Goal: Transaction & Acquisition: Purchase product/service

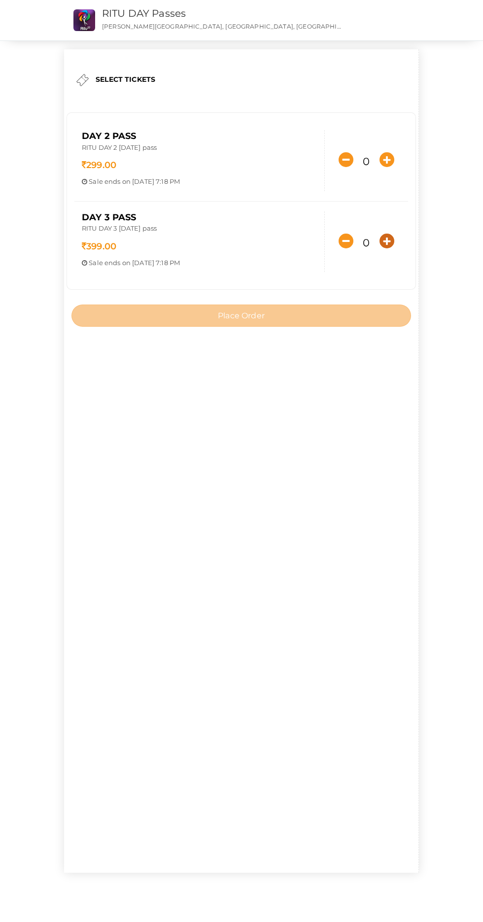
click at [379, 248] on icon "button" at bounding box center [386, 241] width 15 height 15
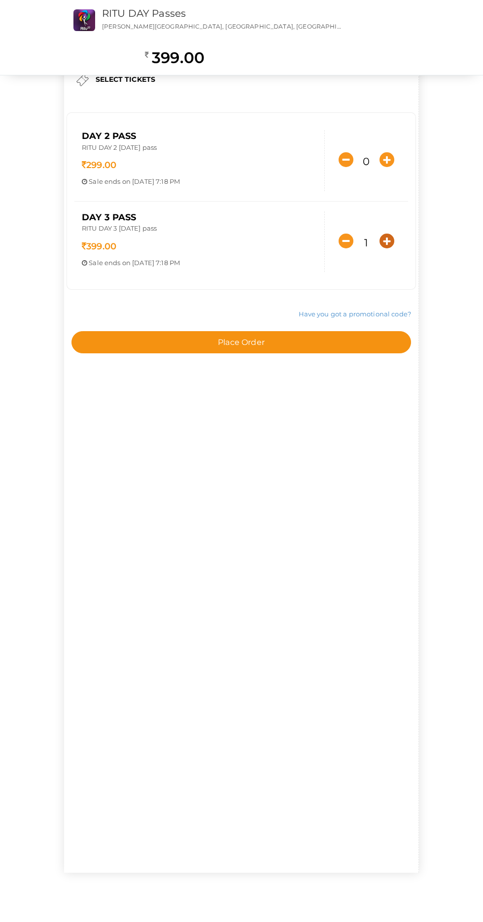
click at [379, 248] on icon "button" at bounding box center [386, 241] width 15 height 15
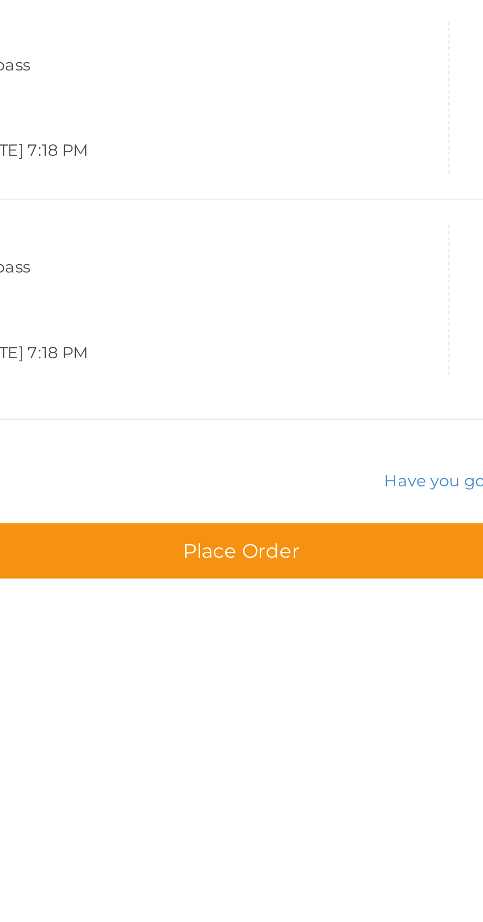
click at [253, 245] on div "DAY 3 Pass RITU DAY 3 [DATE] pass 399.00 Sale ends on [DATE] 7:18 PM Sale Start…" at bounding box center [199, 241] width 250 height 61
click at [379, 248] on icon "button" at bounding box center [386, 241] width 15 height 15
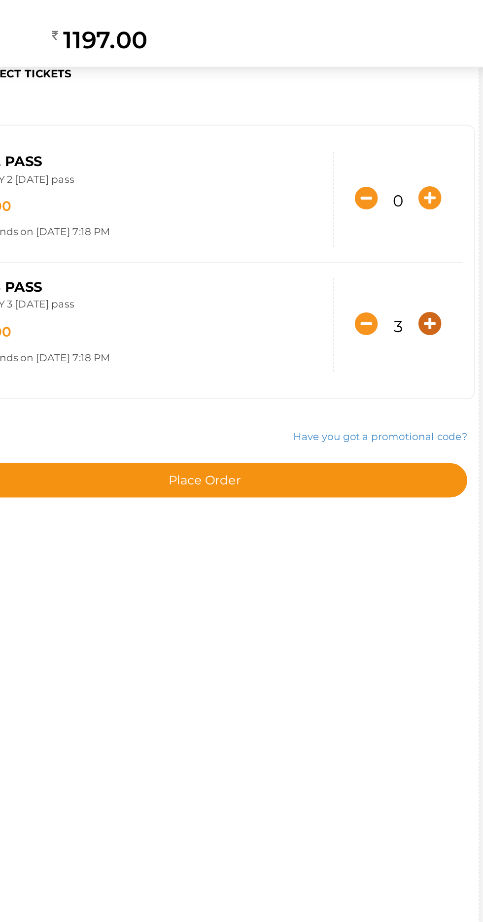
click at [379, 248] on icon "button" at bounding box center [386, 241] width 15 height 15
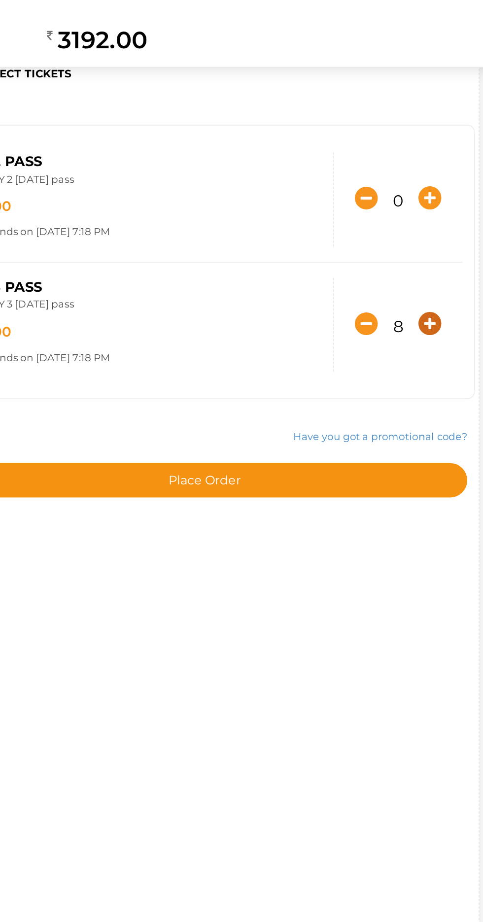
click at [379, 248] on icon "button" at bounding box center [386, 241] width 15 height 15
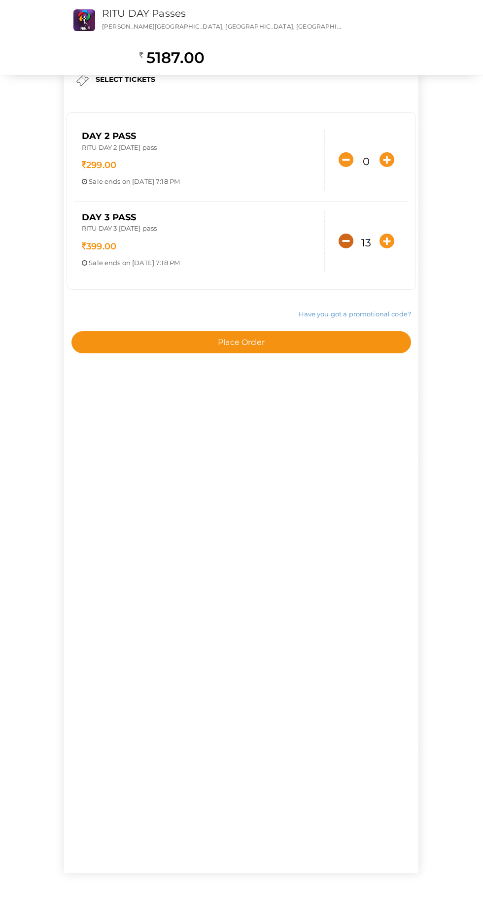
click at [339, 248] on icon "button" at bounding box center [346, 241] width 15 height 15
click at [358, 253] on input "12" at bounding box center [366, 243] width 17 height 20
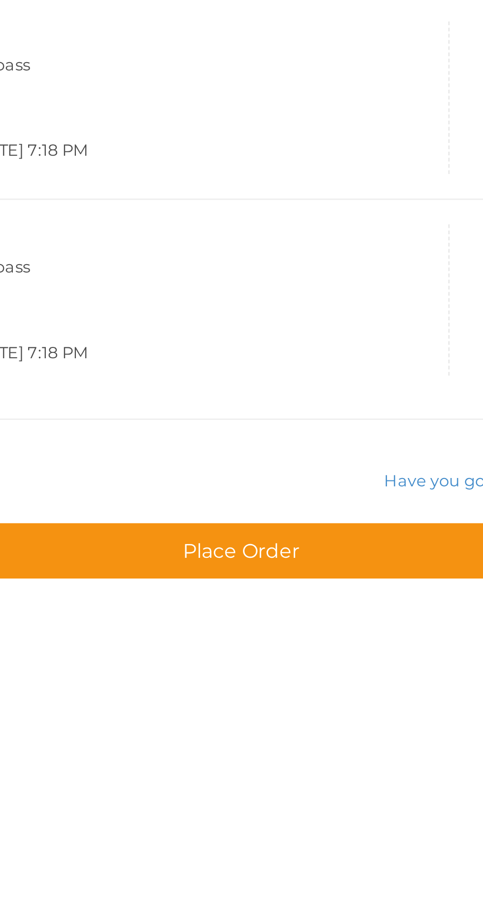
click at [238, 245] on div "DAY 3 Pass RITU DAY 3 [DATE] pass 399.00 Sale ends on [DATE] 7:18 PM Sale Start…" at bounding box center [199, 241] width 250 height 61
click at [336, 251] on button "button" at bounding box center [346, 241] width 20 height 20
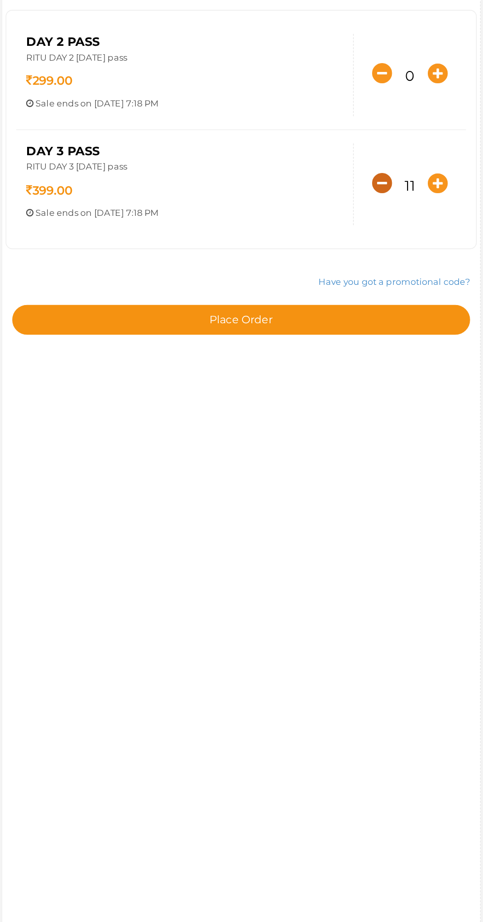
click at [339, 248] on icon "button" at bounding box center [346, 241] width 15 height 15
click at [336, 251] on button "button" at bounding box center [346, 241] width 20 height 20
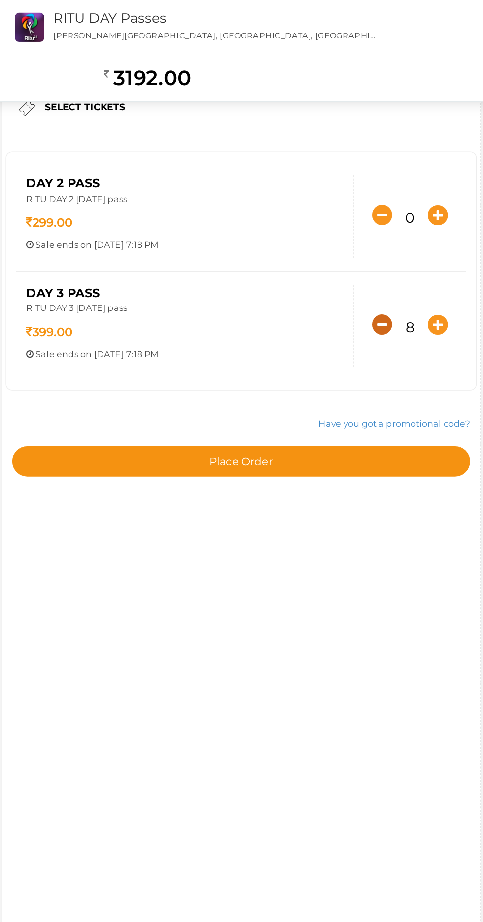
click at [339, 248] on icon "button" at bounding box center [346, 241] width 15 height 15
click at [336, 251] on button "button" at bounding box center [346, 241] width 20 height 20
click at [358, 253] on input "5" at bounding box center [366, 243] width 17 height 20
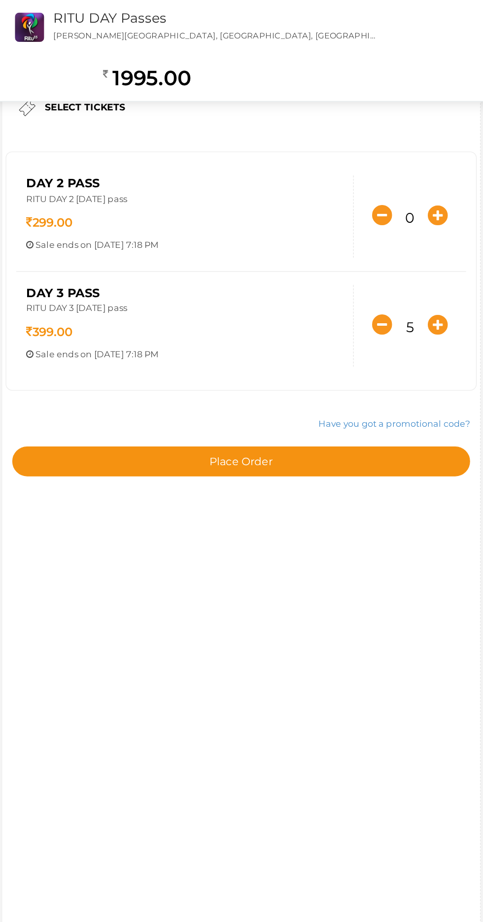
click at [358, 253] on input "5" at bounding box center [366, 243] width 17 height 20
click at [339, 248] on icon "button" at bounding box center [346, 241] width 15 height 15
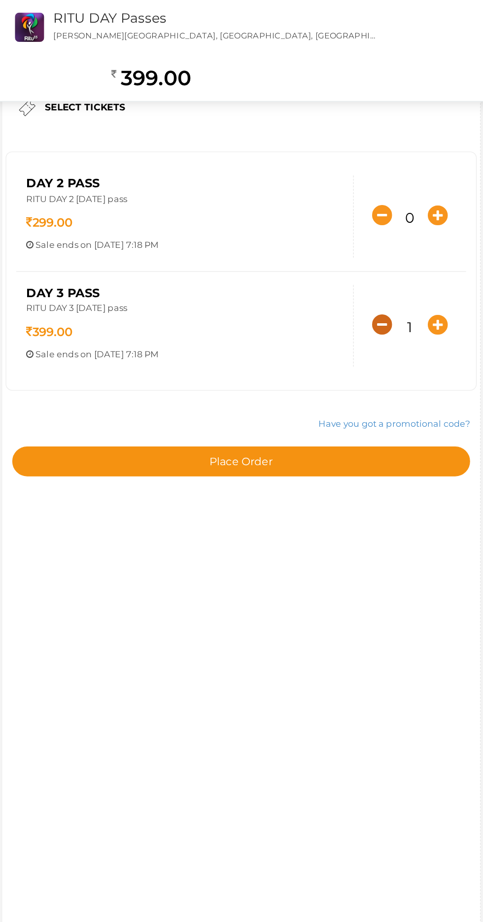
click at [339, 248] on icon "button" at bounding box center [346, 241] width 15 height 15
type input "0"
